Goal: Transaction & Acquisition: Purchase product/service

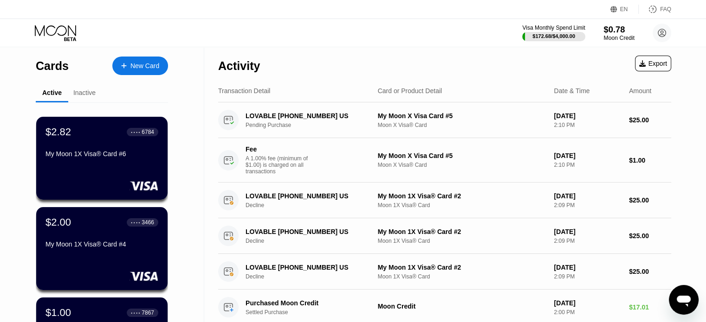
click at [627, 36] on div "Moon Credit" at bounding box center [618, 38] width 31 height 6
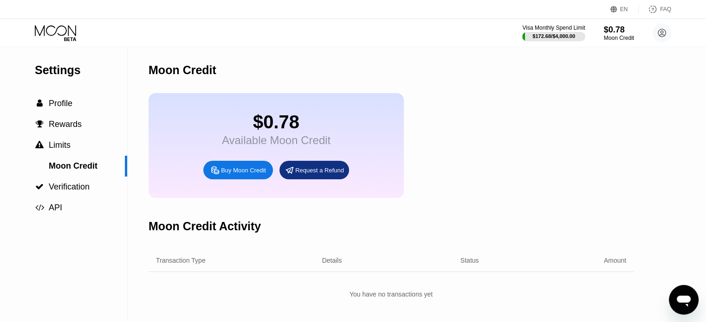
click at [224, 174] on div "Buy Moon Credit" at bounding box center [243, 171] width 45 height 8
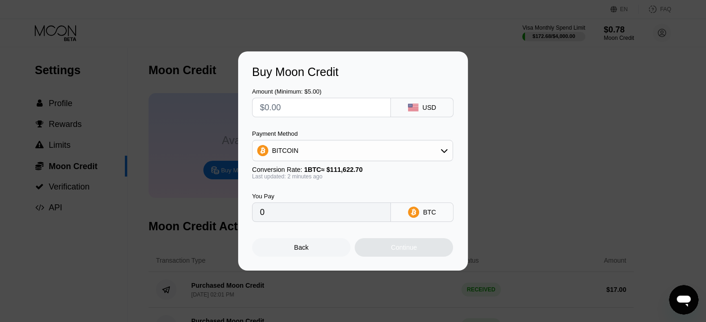
click at [315, 111] on input "text" at bounding box center [321, 107] width 123 height 19
type input "$50"
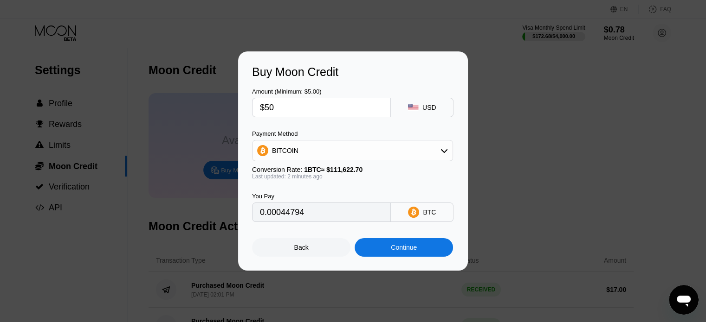
type input "0.00044794"
type input "$50"
click at [321, 160] on div "BITCOIN" at bounding box center [352, 150] width 200 height 19
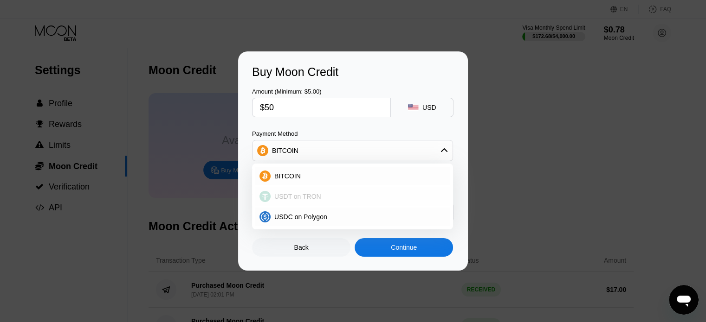
click at [296, 200] on span "USDT on TRON" at bounding box center [297, 196] width 47 height 7
type input "50.51"
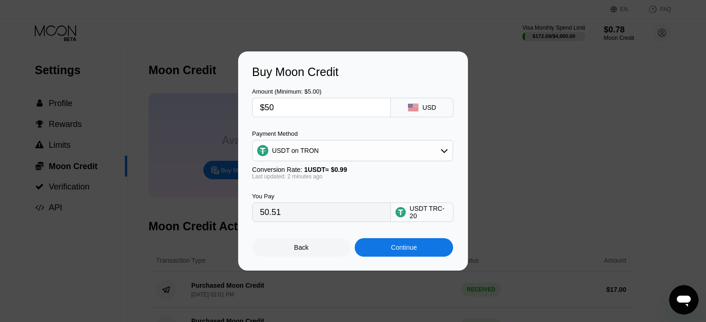
click at [282, 110] on input "$50" at bounding box center [321, 107] width 123 height 19
type input "$5"
type input "5.05"
type input "$52"
type input "52.53"
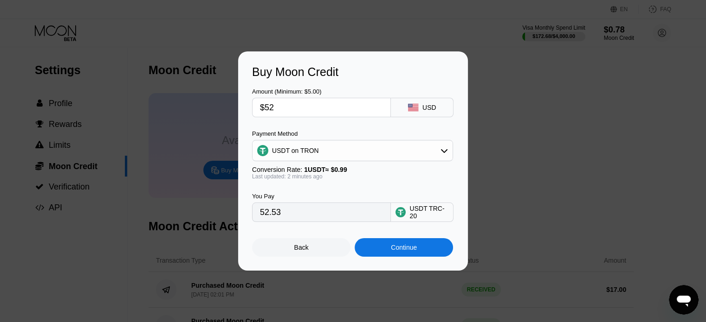
type input "$52"
click at [396, 251] on div "Continue" at bounding box center [404, 247] width 26 height 7
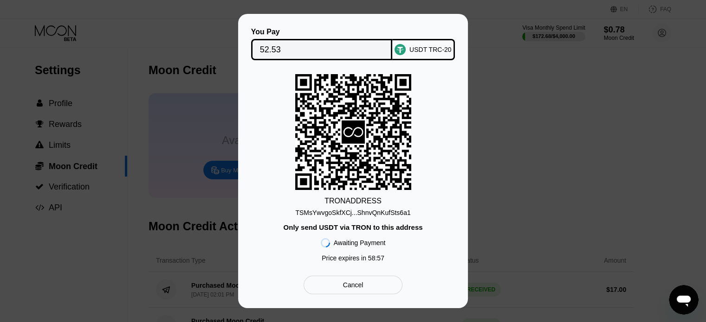
click at [360, 212] on div "TSMsYwvgoSkfXCj...ShnvQnKufSts6a1" at bounding box center [352, 212] width 115 height 7
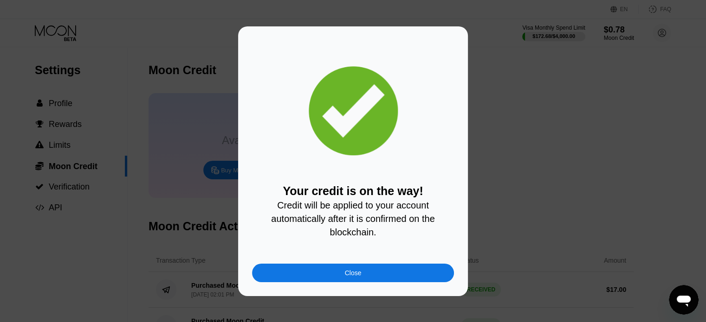
click at [359, 271] on div "Close" at bounding box center [353, 273] width 202 height 19
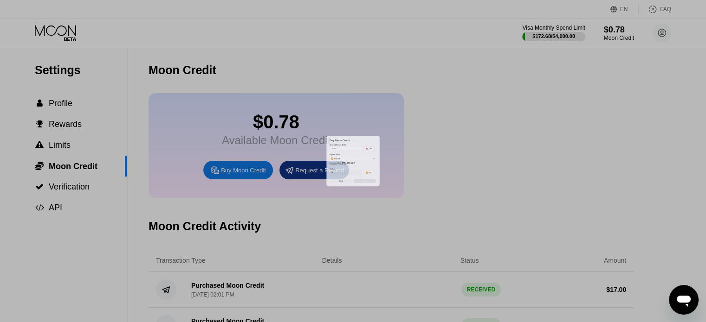
type input "0"
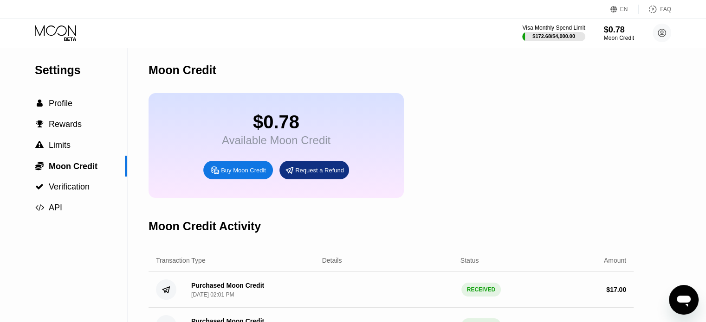
drag, startPoint x: 53, startPoint y: 31, endPoint x: 143, endPoint y: 2, distance: 95.1
click at [53, 31] on icon at bounding box center [56, 33] width 43 height 16
